Goal: Information Seeking & Learning: Learn about a topic

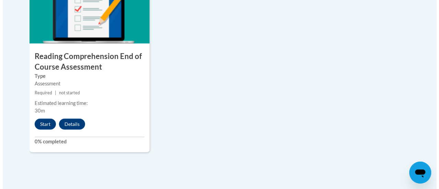
scroll to position [834, 0]
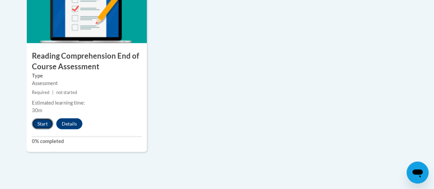
click at [39, 125] on button "Start" at bounding box center [42, 123] width 21 height 11
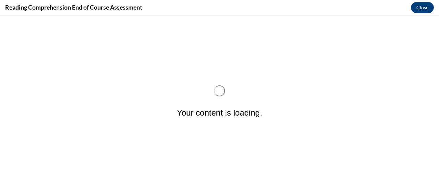
scroll to position [0, 0]
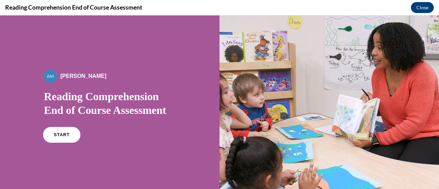
click at [60, 137] on link "START" at bounding box center [61, 135] width 37 height 16
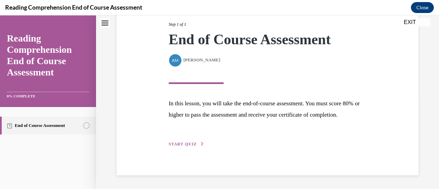
scroll to position [101, 0]
click at [187, 144] on span "START QUIZ" at bounding box center [183, 144] width 28 height 5
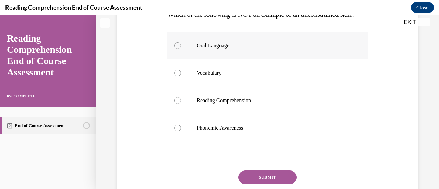
scroll to position [123, 0]
click at [175, 131] on div at bounding box center [177, 127] width 7 height 7
click at [175, 131] on input "Phonemic Awareness" at bounding box center [177, 127] width 7 height 7
radio input "true"
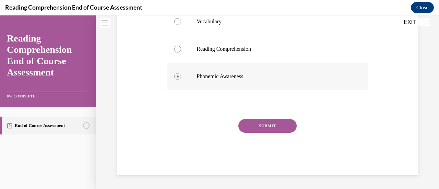
scroll to position [184, 0]
click at [270, 130] on button "SUBMIT" at bounding box center [267, 126] width 58 height 14
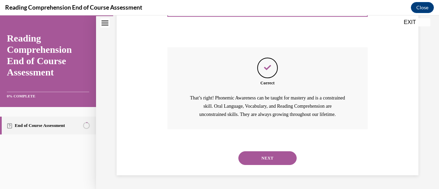
scroll to position [260, 0]
click at [259, 156] on button "NEXT" at bounding box center [267, 158] width 58 height 14
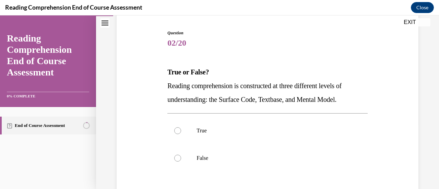
scroll to position [66, 0]
click at [176, 132] on div at bounding box center [177, 130] width 7 height 7
click at [176, 132] on input "True" at bounding box center [177, 130] width 7 height 7
radio input "true"
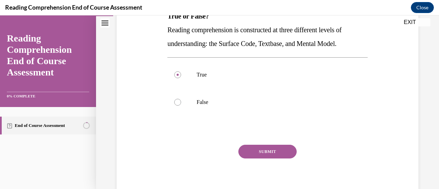
click at [257, 149] on button "SUBMIT" at bounding box center [267, 152] width 58 height 14
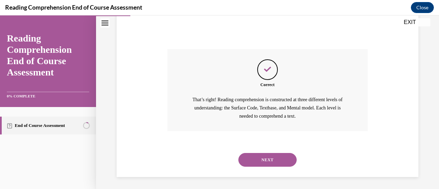
scroll to position [219, 0]
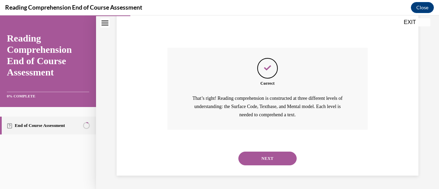
click at [254, 156] on button "NEXT" at bounding box center [267, 159] width 58 height 14
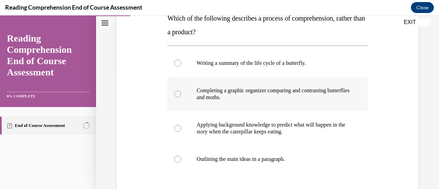
scroll to position [123, 0]
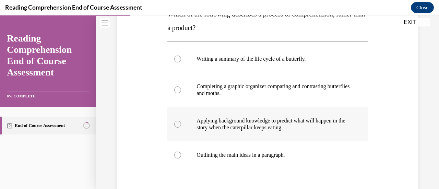
click at [177, 122] on div at bounding box center [177, 124] width 7 height 7
click at [177, 122] on input "Applying background knowledge to predict what will happen in the story when the…" at bounding box center [177, 124] width 7 height 7
radio input "true"
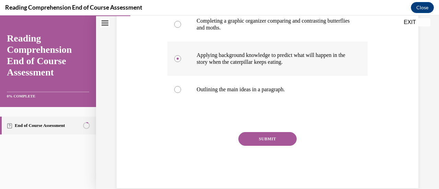
scroll to position [196, 0]
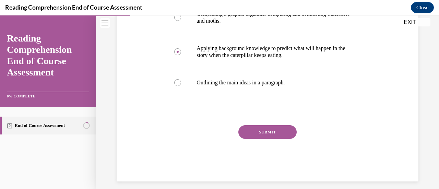
click at [266, 134] on button "SUBMIT" at bounding box center [267, 132] width 58 height 14
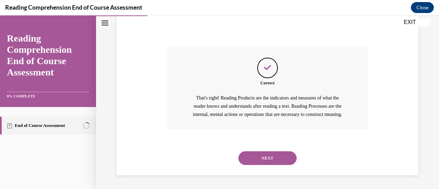
scroll to position [282, 0]
click at [256, 158] on button "NEXT" at bounding box center [267, 158] width 58 height 14
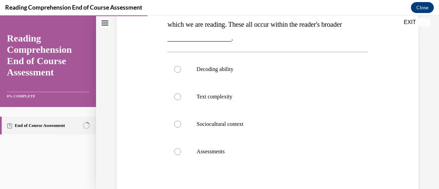
scroll to position [141, 0]
click at [177, 95] on div at bounding box center [177, 96] width 7 height 7
click at [177, 95] on input "Text complexity" at bounding box center [177, 96] width 7 height 7
radio input "true"
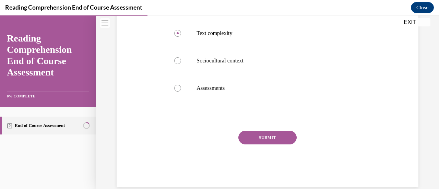
click at [267, 139] on button "SUBMIT" at bounding box center [267, 138] width 58 height 14
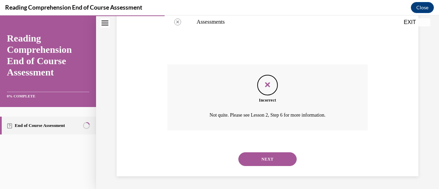
scroll to position [271, 0]
click at [267, 159] on button "NEXT" at bounding box center [267, 159] width 58 height 14
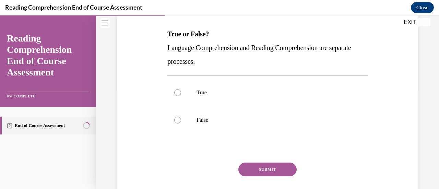
scroll to position [104, 0]
click at [179, 118] on div at bounding box center [177, 119] width 7 height 7
click at [179, 118] on input "False" at bounding box center [177, 119] width 7 height 7
radio input "true"
click at [275, 164] on button "SUBMIT" at bounding box center [267, 169] width 58 height 14
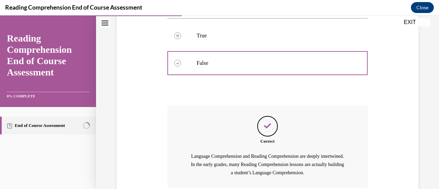
scroll to position [219, 0]
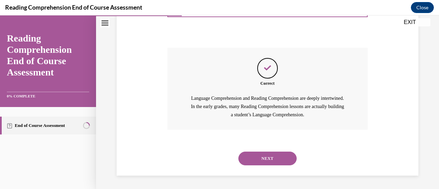
click at [267, 159] on button "NEXT" at bounding box center [267, 159] width 58 height 14
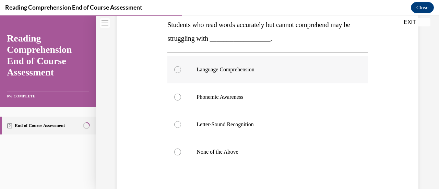
scroll to position [114, 0]
click at [177, 71] on div at bounding box center [177, 69] width 7 height 7
click at [177, 71] on input "Language Comprehension" at bounding box center [177, 69] width 7 height 7
radio input "true"
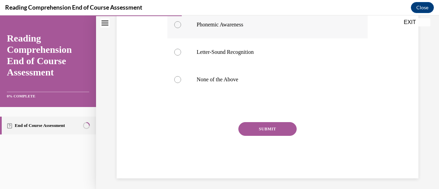
scroll to position [186, 0]
click at [265, 128] on button "SUBMIT" at bounding box center [267, 129] width 58 height 14
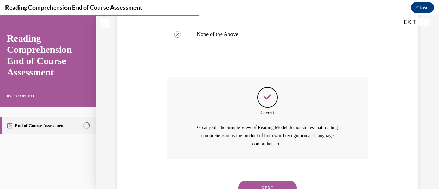
scroll to position [260, 0]
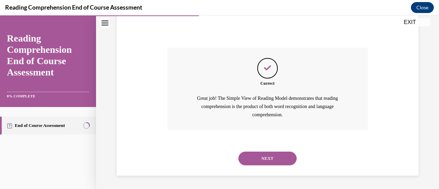
click at [255, 157] on button "NEXT" at bounding box center [267, 159] width 58 height 14
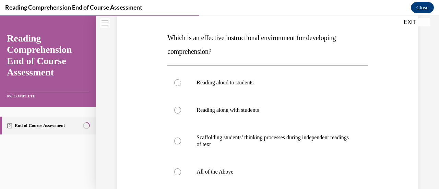
scroll to position [115, 0]
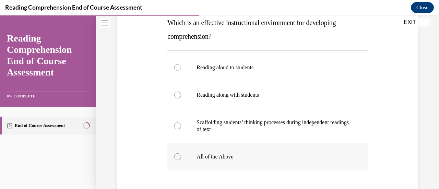
click at [177, 156] on div at bounding box center [177, 156] width 7 height 7
click at [177, 156] on input "All of the Above" at bounding box center [177, 156] width 7 height 7
radio input "true"
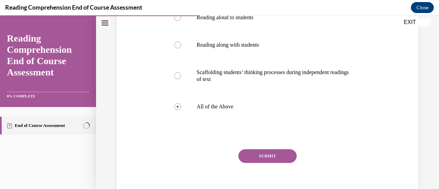
click at [274, 153] on button "SUBMIT" at bounding box center [267, 156] width 58 height 14
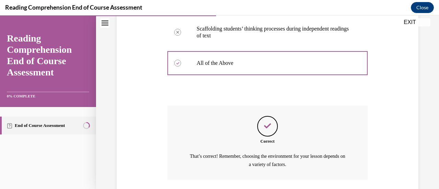
scroll to position [258, 0]
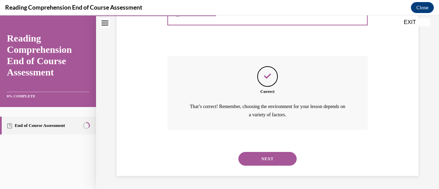
click at [268, 157] on button "NEXT" at bounding box center [267, 159] width 58 height 14
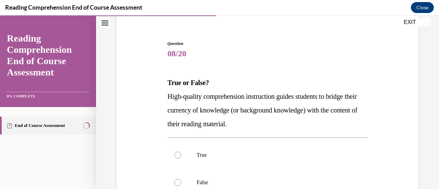
scroll to position [55, 0]
click at [178, 155] on div at bounding box center [177, 154] width 7 height 7
click at [178, 155] on input "True" at bounding box center [177, 154] width 7 height 7
radio input "true"
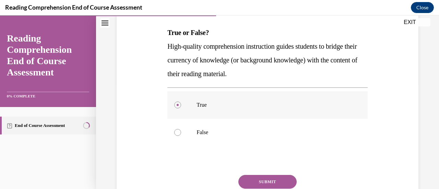
scroll to position [108, 0]
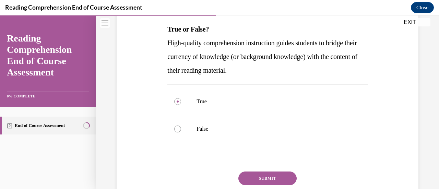
drag, startPoint x: 250, startPoint y: 173, endPoint x: 245, endPoint y: 178, distance: 7.3
click at [245, 178] on button "SUBMIT" at bounding box center [267, 179] width 58 height 14
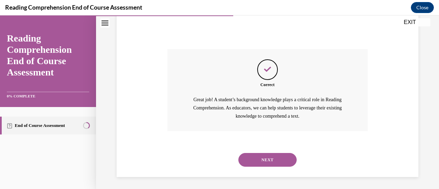
scroll to position [232, 0]
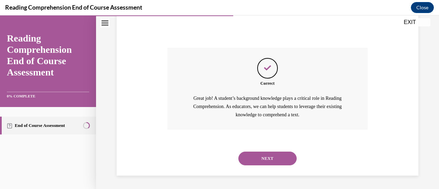
click at [263, 156] on button "NEXT" at bounding box center [267, 159] width 58 height 14
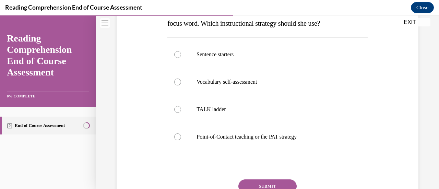
scroll to position [143, 0]
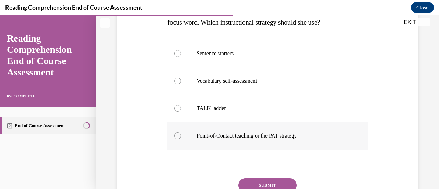
click at [176, 136] on div at bounding box center [177, 135] width 7 height 7
click at [176, 136] on input "Point-of-Contact teaching or the PAT strategy" at bounding box center [177, 135] width 7 height 7
radio input "true"
click at [261, 184] on button "SUBMIT" at bounding box center [267, 185] width 58 height 14
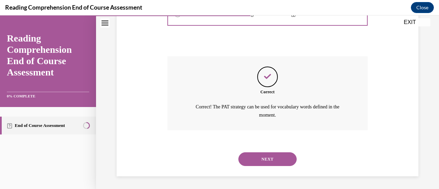
scroll to position [265, 0]
click at [247, 155] on button "NEXT" at bounding box center [267, 159] width 58 height 14
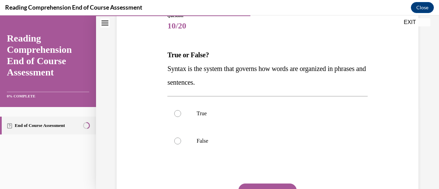
scroll to position [83, 0]
click at [178, 112] on div at bounding box center [177, 113] width 7 height 7
click at [178, 112] on input "True" at bounding box center [177, 113] width 7 height 7
radio input "true"
click at [251, 184] on button "SUBMIT" at bounding box center [267, 190] width 58 height 14
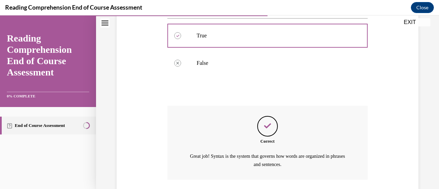
scroll to position [210, 0]
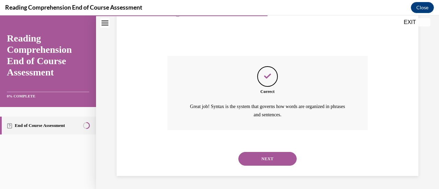
click at [243, 157] on button "NEXT" at bounding box center [267, 159] width 58 height 14
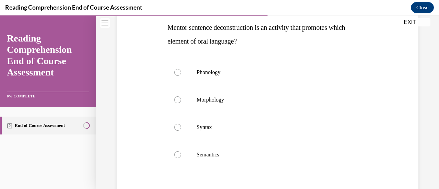
scroll to position [110, 0]
click at [180, 154] on div at bounding box center [177, 154] width 7 height 7
click at [180, 154] on input "Semantics" at bounding box center [177, 154] width 7 height 7
radio input "true"
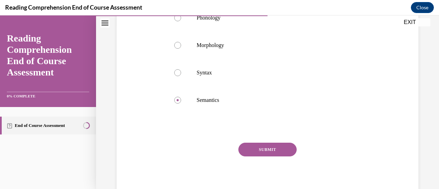
click at [252, 149] on button "SUBMIT" at bounding box center [267, 150] width 58 height 14
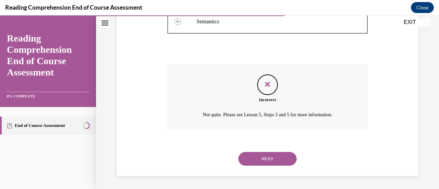
scroll to position [244, 0]
click at [248, 158] on button "NEXT" at bounding box center [267, 159] width 58 height 14
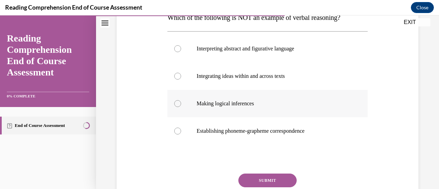
scroll to position [121, 0]
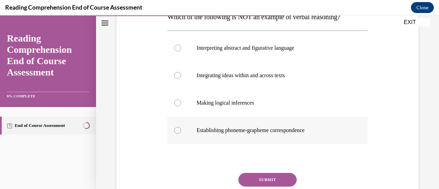
click at [176, 131] on div at bounding box center [177, 130] width 7 height 7
click at [176, 131] on input "Establishing phoneme-grapheme correspondence" at bounding box center [177, 130] width 7 height 7
radio input "true"
click at [253, 177] on button "SUBMIT" at bounding box center [267, 180] width 58 height 14
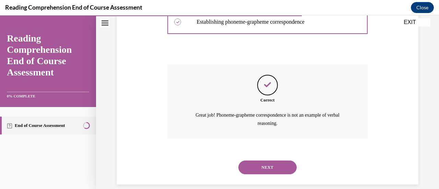
scroll to position [238, 0]
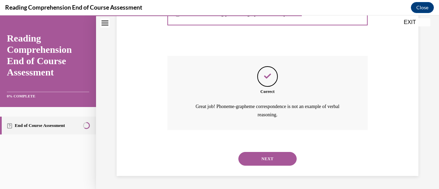
click at [249, 162] on button "NEXT" at bounding box center [267, 159] width 58 height 14
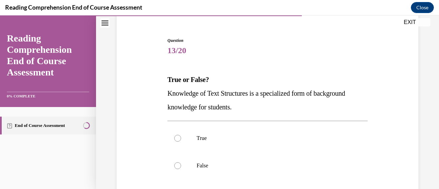
scroll to position [64, 0]
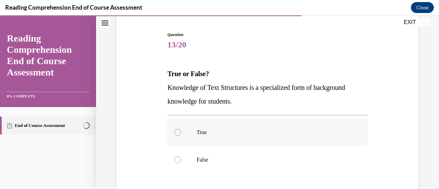
click at [176, 133] on div at bounding box center [177, 132] width 7 height 7
click at [176, 133] on input "True" at bounding box center [177, 132] width 7 height 7
radio input "true"
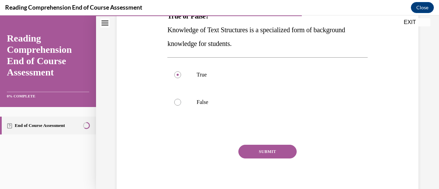
click at [250, 147] on button "SUBMIT" at bounding box center [267, 152] width 58 height 14
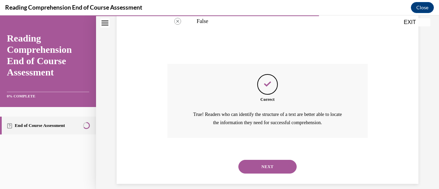
scroll to position [210, 0]
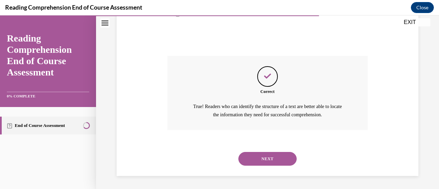
click at [247, 157] on button "NEXT" at bounding box center [267, 159] width 58 height 14
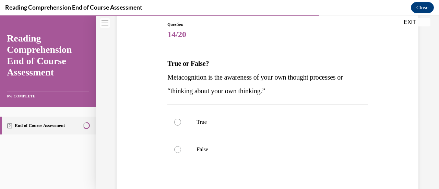
scroll to position [77, 0]
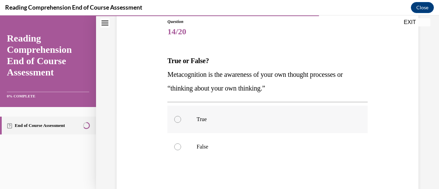
click at [176, 120] on div at bounding box center [177, 119] width 7 height 7
click at [176, 120] on input "True" at bounding box center [177, 119] width 7 height 7
radio input "true"
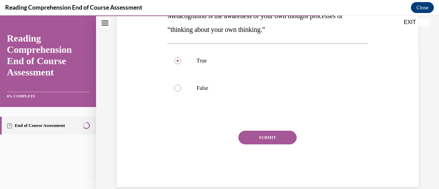
click at [257, 135] on button "SUBMIT" at bounding box center [267, 138] width 58 height 14
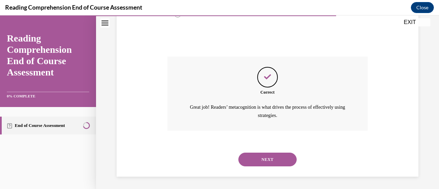
scroll to position [210, 0]
drag, startPoint x: 254, startPoint y: 154, endPoint x: 249, endPoint y: 160, distance: 7.8
click at [249, 160] on button "NEXT" at bounding box center [267, 159] width 58 height 14
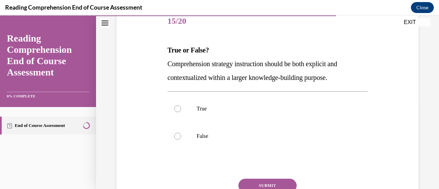
scroll to position [92, 0]
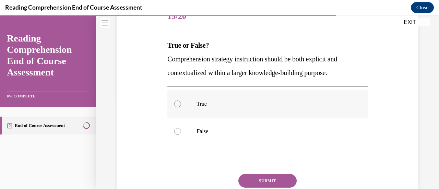
click at [175, 103] on div at bounding box center [177, 104] width 7 height 7
click at [175, 103] on input "True" at bounding box center [177, 104] width 7 height 7
radio input "true"
click at [248, 180] on button "SUBMIT" at bounding box center [267, 181] width 58 height 14
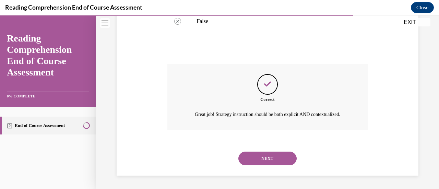
scroll to position [210, 0]
click at [263, 159] on button "NEXT" at bounding box center [267, 158] width 58 height 14
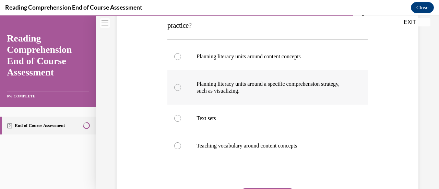
scroll to position [127, 0]
click at [177, 86] on div at bounding box center [177, 86] width 7 height 7
click at [177, 86] on input "Planning literacy units around a specific comprehension strategy, such as visua…" at bounding box center [177, 86] width 7 height 7
radio input "true"
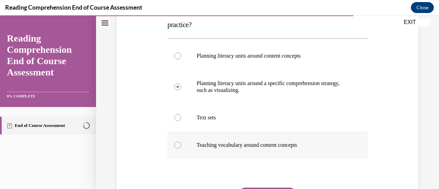
scroll to position [148, 0]
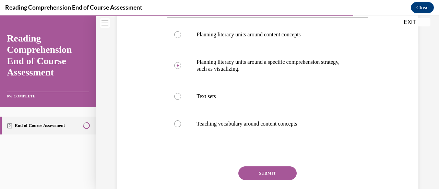
click at [271, 172] on button "SUBMIT" at bounding box center [267, 173] width 58 height 14
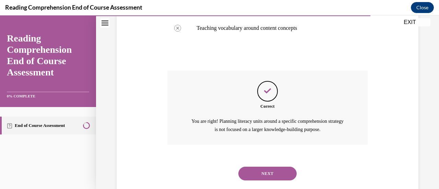
scroll to position [258, 0]
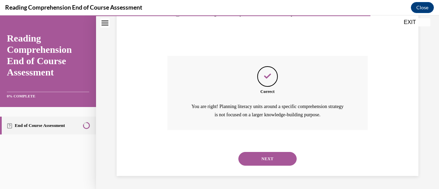
drag, startPoint x: 258, startPoint y: 153, endPoint x: 247, endPoint y: 162, distance: 14.1
click at [247, 162] on button "NEXT" at bounding box center [267, 159] width 58 height 14
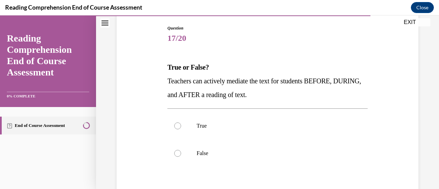
scroll to position [71, 0]
click at [177, 123] on div at bounding box center [177, 125] width 7 height 7
click at [177, 123] on input "True" at bounding box center [177, 125] width 7 height 7
radio input "true"
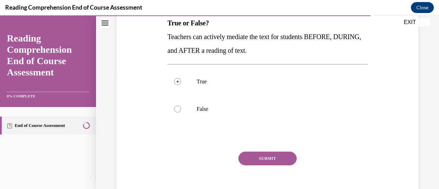
click at [258, 157] on button "SUBMIT" at bounding box center [267, 159] width 58 height 14
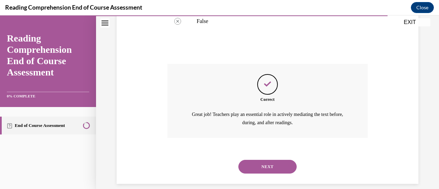
scroll to position [210, 0]
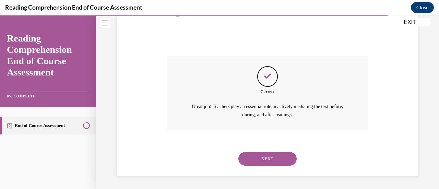
click at [256, 159] on button "NEXT" at bounding box center [267, 159] width 58 height 14
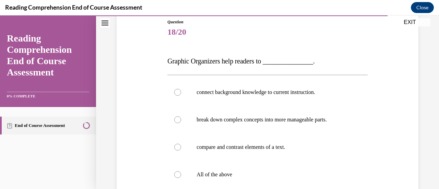
scroll to position [77, 0]
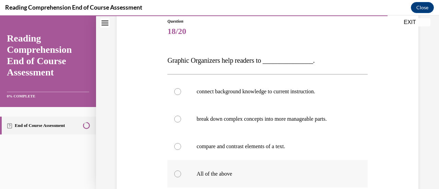
click at [174, 175] on div at bounding box center [177, 173] width 7 height 7
click at [174, 175] on input "All of the above" at bounding box center [177, 173] width 7 height 7
radio input "true"
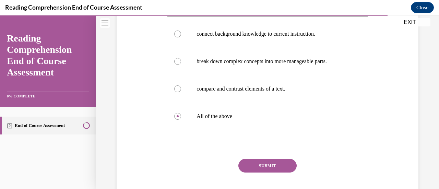
click at [263, 167] on button "SUBMIT" at bounding box center [267, 166] width 58 height 14
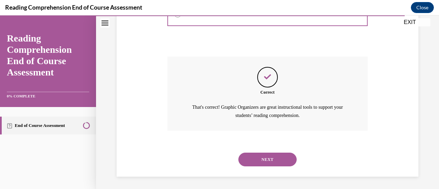
scroll to position [238, 0]
click at [258, 160] on button "NEXT" at bounding box center [267, 159] width 58 height 14
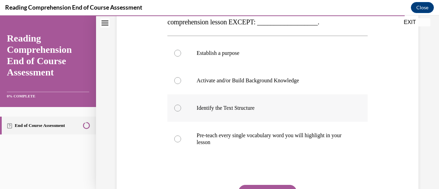
scroll to position [130, 0]
click at [178, 106] on div at bounding box center [177, 107] width 7 height 7
click at [178, 106] on input "Identify the Text Structure" at bounding box center [177, 107] width 7 height 7
radio input "true"
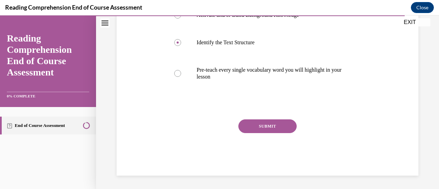
drag, startPoint x: 253, startPoint y: 186, endPoint x: 244, endPoint y: 125, distance: 61.0
click at [244, 125] on button "SUBMIT" at bounding box center [267, 126] width 58 height 14
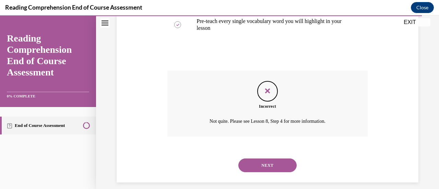
scroll to position [250, 0]
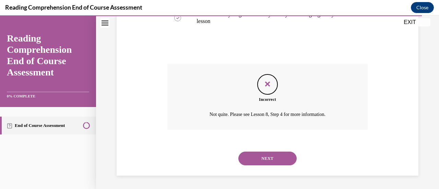
click at [252, 157] on button "NEXT" at bounding box center [267, 159] width 58 height 14
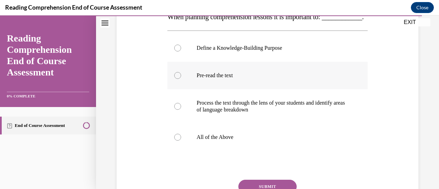
scroll to position [121, 0]
click at [175, 140] on div at bounding box center [177, 136] width 7 height 7
click at [175, 140] on input "All of the Above" at bounding box center [177, 136] width 7 height 7
radio input "true"
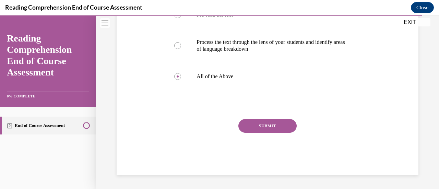
click at [264, 127] on button "SUBMIT" at bounding box center [267, 126] width 58 height 14
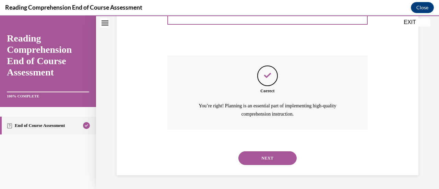
scroll to position [258, 0]
click at [253, 160] on button "NEXT" at bounding box center [267, 158] width 58 height 14
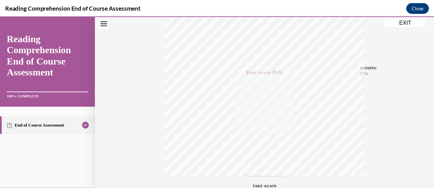
scroll to position [126, 0]
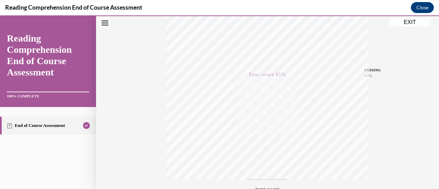
click at [410, 21] on button "EXIT" at bounding box center [409, 22] width 41 height 8
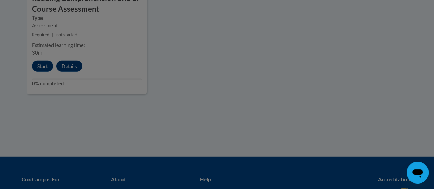
scroll to position [892, 0]
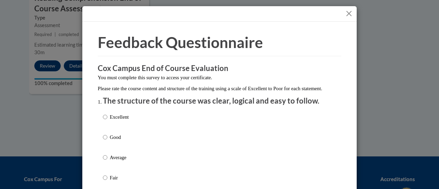
click at [346, 12] on button "Close" at bounding box center [349, 13] width 9 height 9
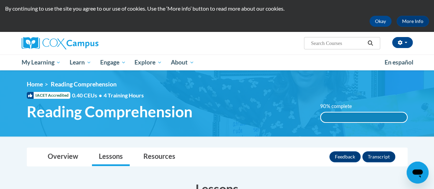
scroll to position [20, 0]
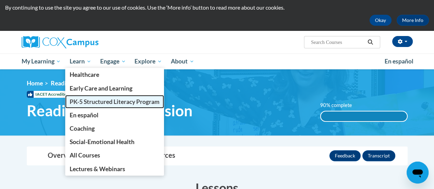
click at [91, 103] on span "PK-5 Structured Literacy Program" at bounding box center [115, 101] width 90 height 7
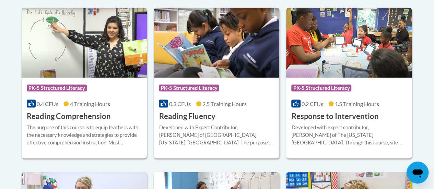
scroll to position [665, 0]
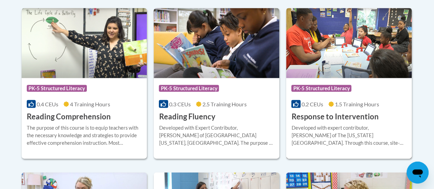
click at [328, 56] on img at bounding box center [349, 43] width 126 height 70
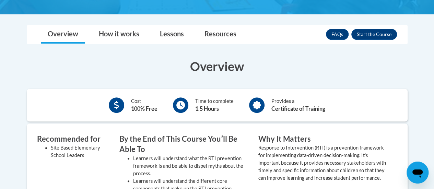
scroll to position [180, 0]
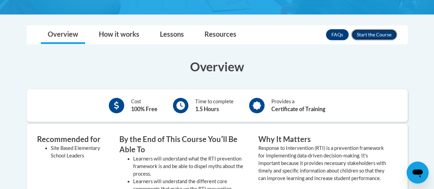
click at [371, 35] on button "Enroll" at bounding box center [374, 34] width 46 height 11
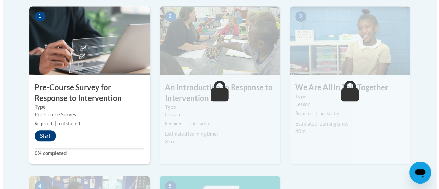
scroll to position [225, 0]
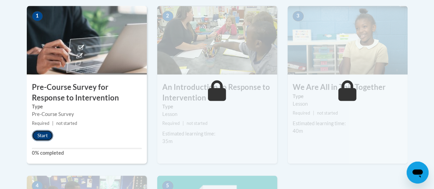
click at [40, 134] on button "Start" at bounding box center [42, 135] width 21 height 11
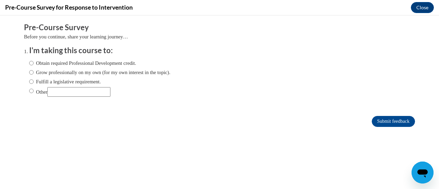
scroll to position [0, 0]
click at [29, 62] on input "Obtain required Professional Development credit." at bounding box center [31, 63] width 4 height 8
radio input "true"
click at [380, 125] on input "Submit feedback" at bounding box center [393, 121] width 43 height 11
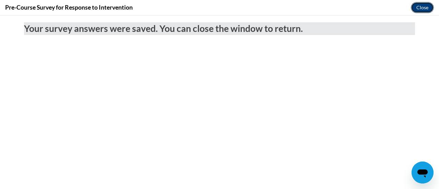
click at [420, 7] on button "Close" at bounding box center [422, 7] width 23 height 11
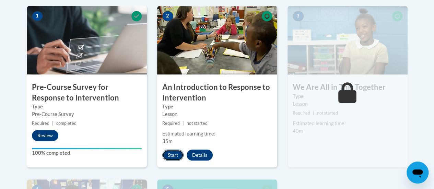
click at [170, 154] on button "Start" at bounding box center [172, 155] width 21 height 11
